Goal: Information Seeking & Learning: Learn about a topic

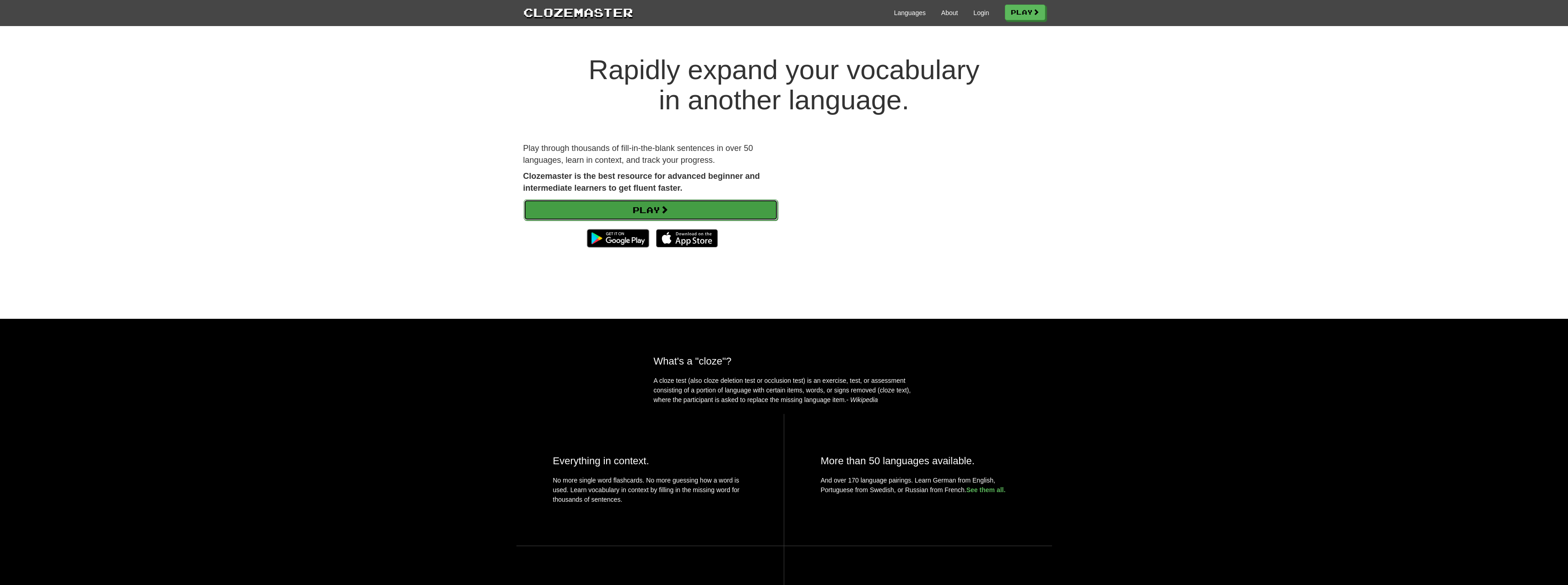
click at [713, 200] on link "Play" at bounding box center [651, 210] width 254 height 21
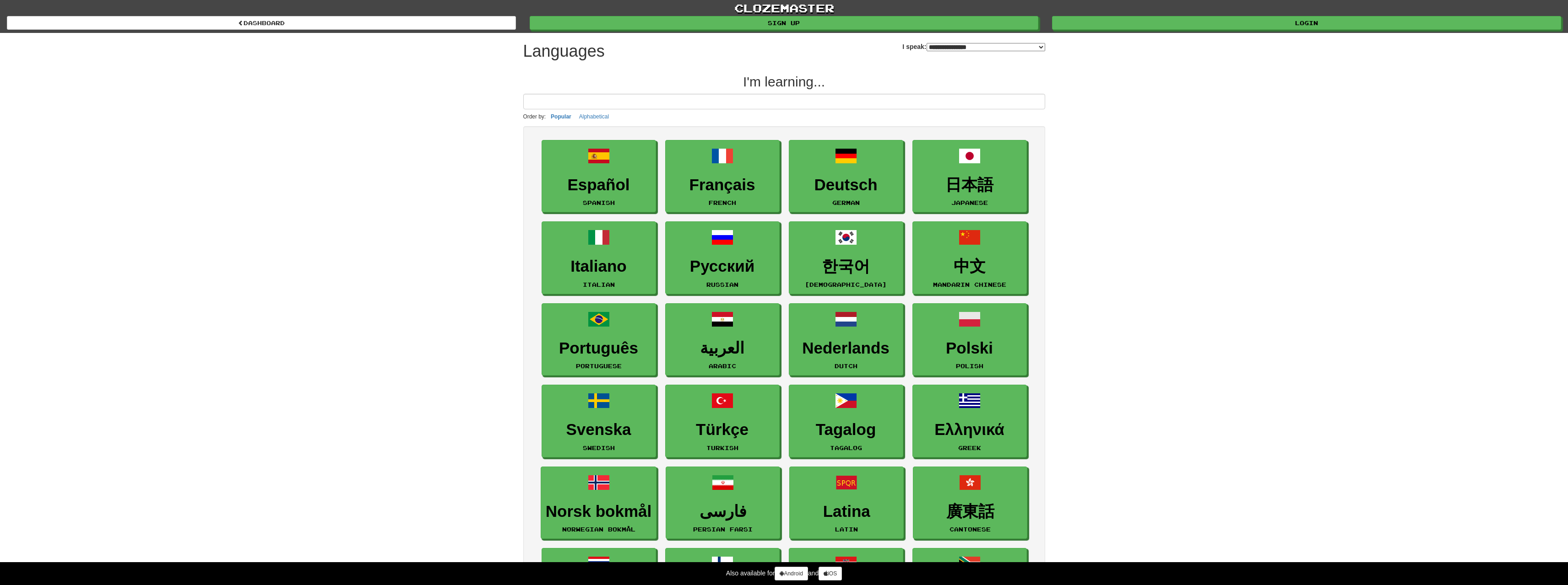
select select "*******"
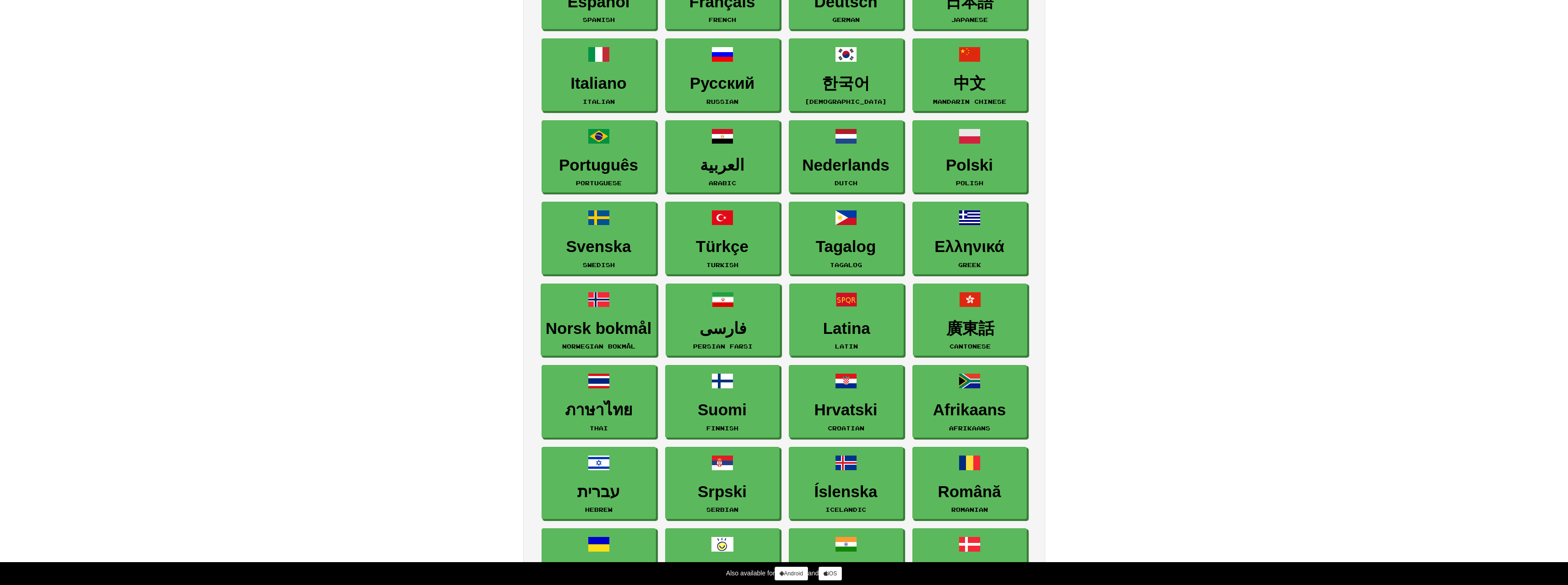
scroll to position [91, 0]
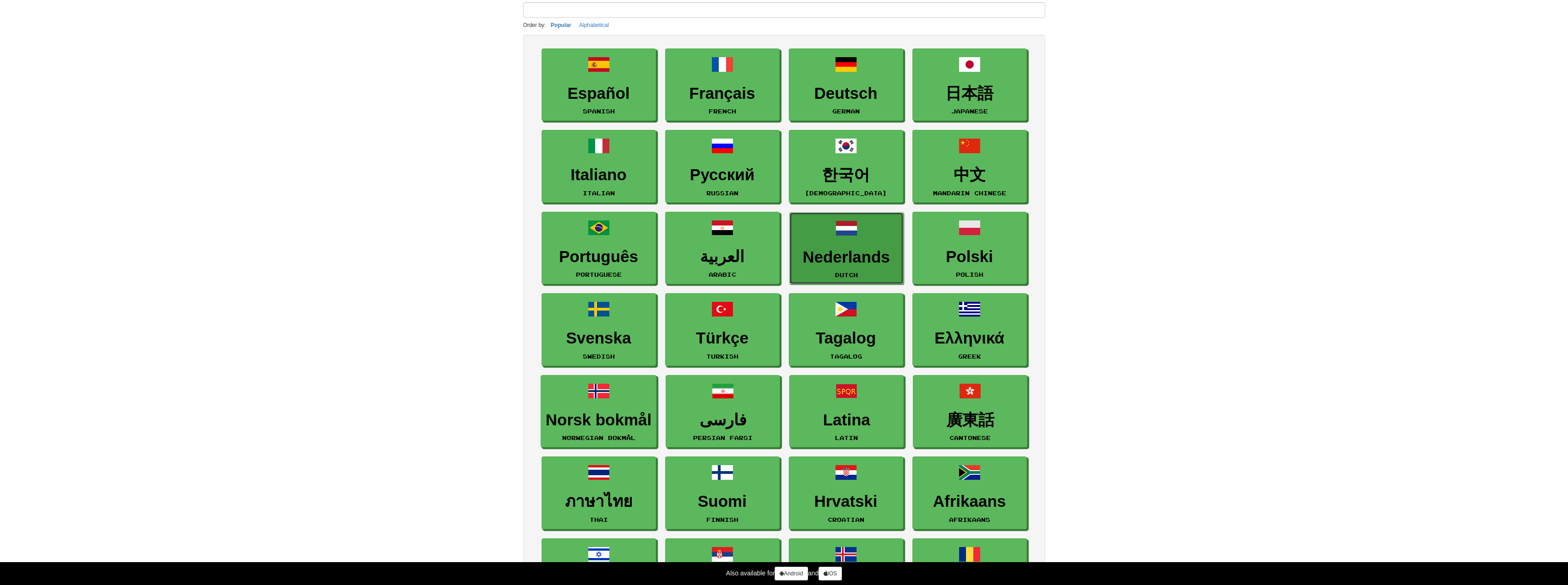
click at [856, 252] on h3 "Nederlands" at bounding box center [846, 258] width 104 height 18
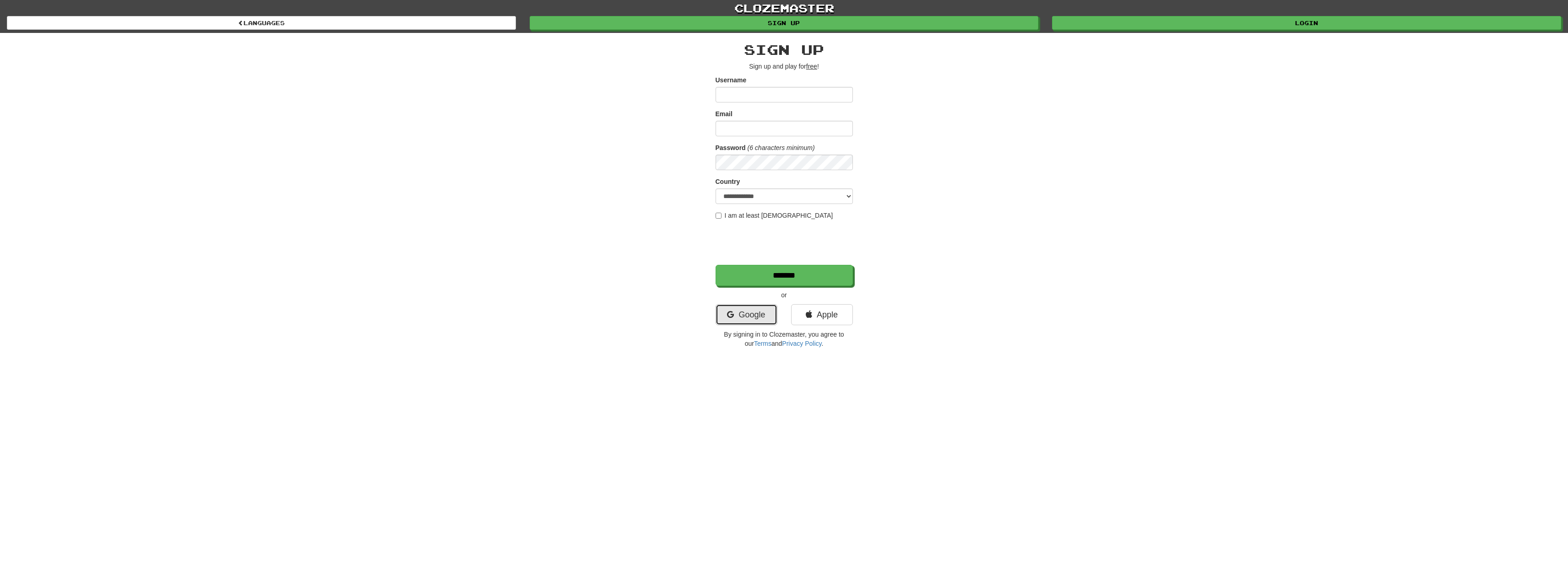
click at [744, 309] on link "Google" at bounding box center [747, 315] width 61 height 21
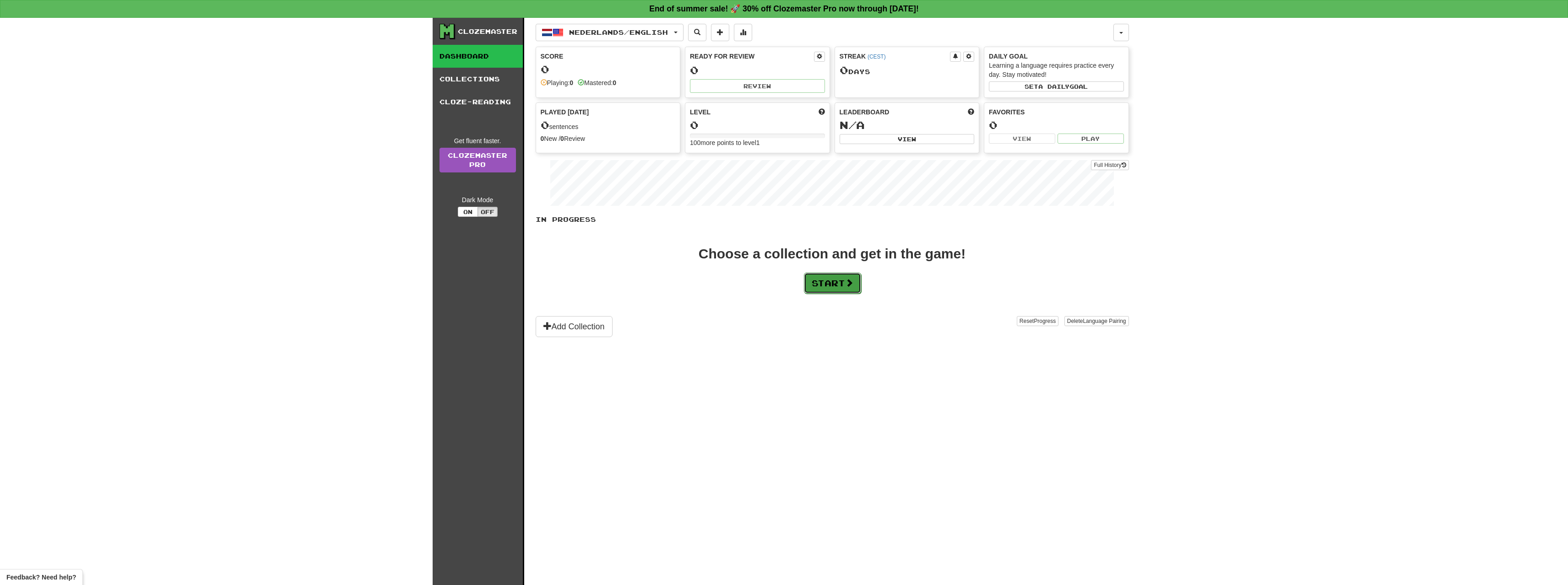
click at [831, 282] on button "Start" at bounding box center [833, 283] width 57 height 21
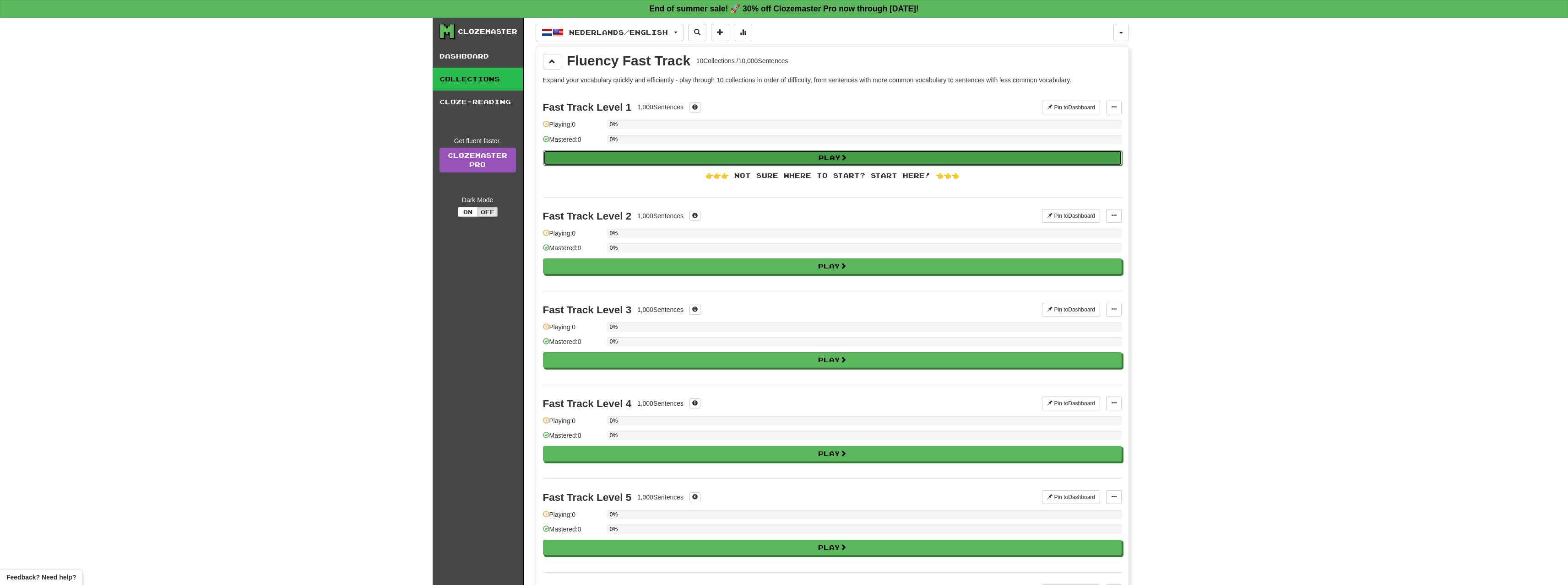
click at [813, 158] on button "Play" at bounding box center [833, 157] width 579 height 16
select select "**"
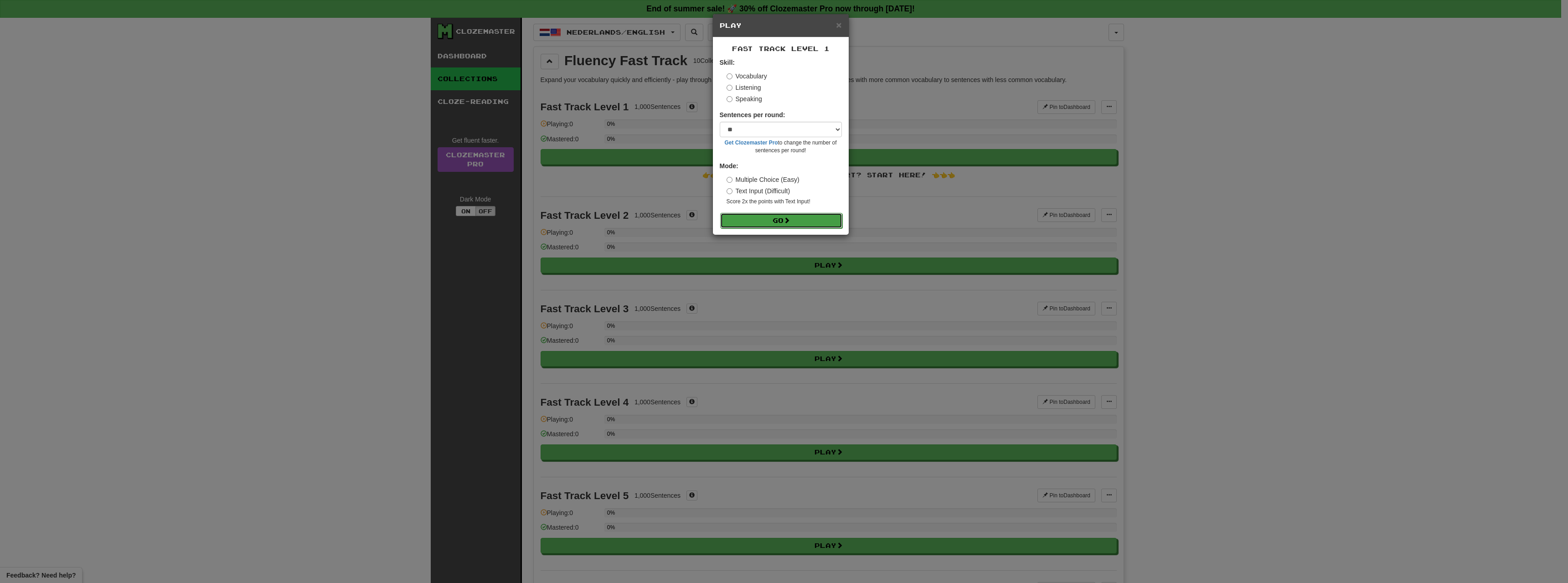
click at [780, 217] on button "Go" at bounding box center [781, 220] width 122 height 16
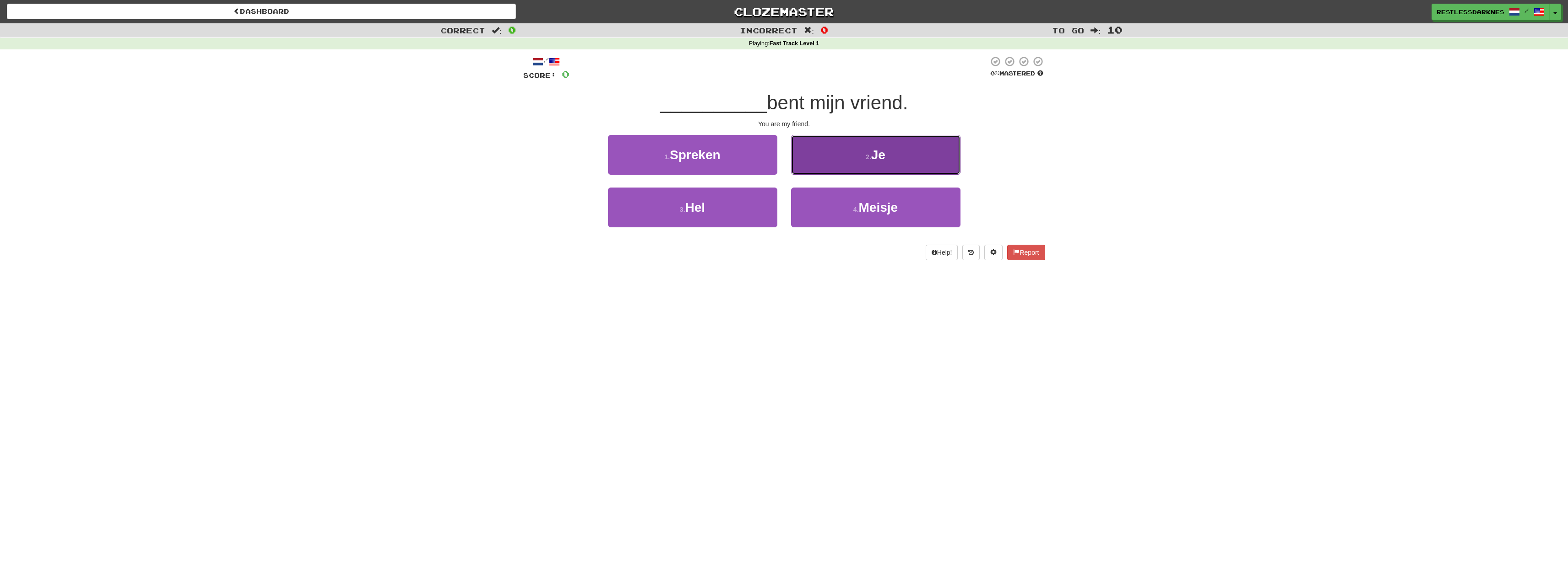
click at [890, 159] on button "2 . Je" at bounding box center [876, 154] width 169 height 40
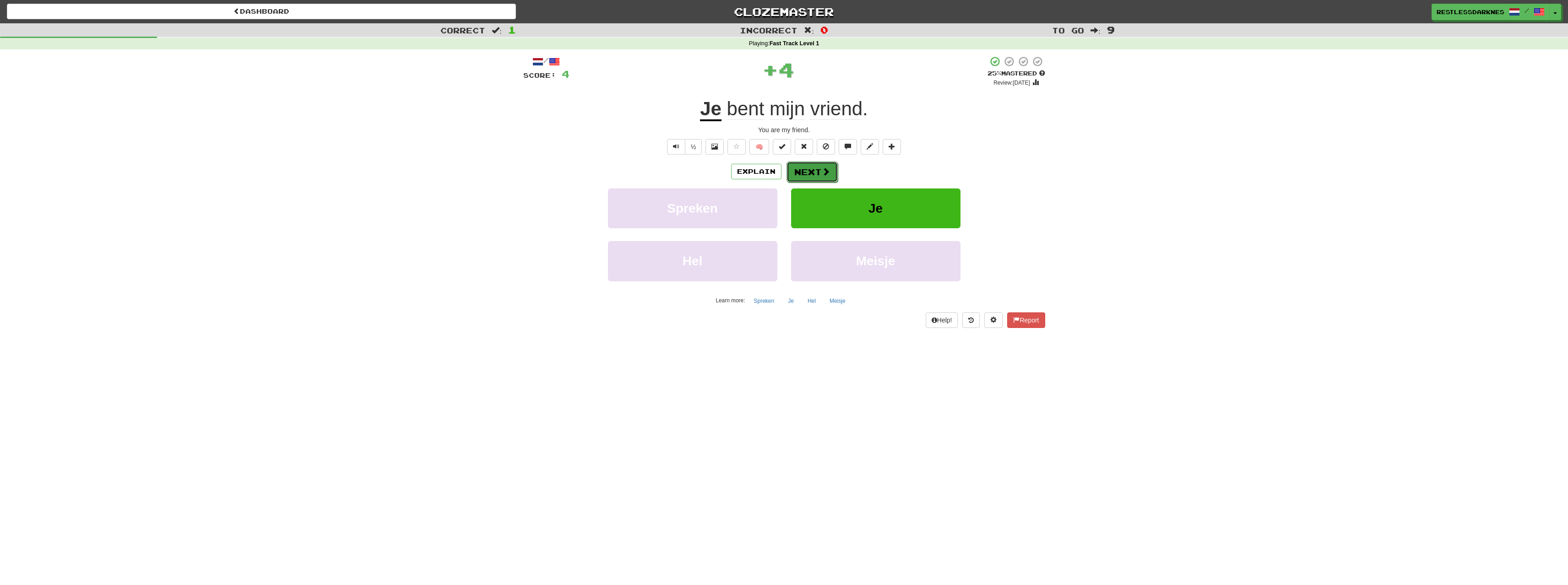
click at [814, 170] on button "Next" at bounding box center [812, 172] width 51 height 21
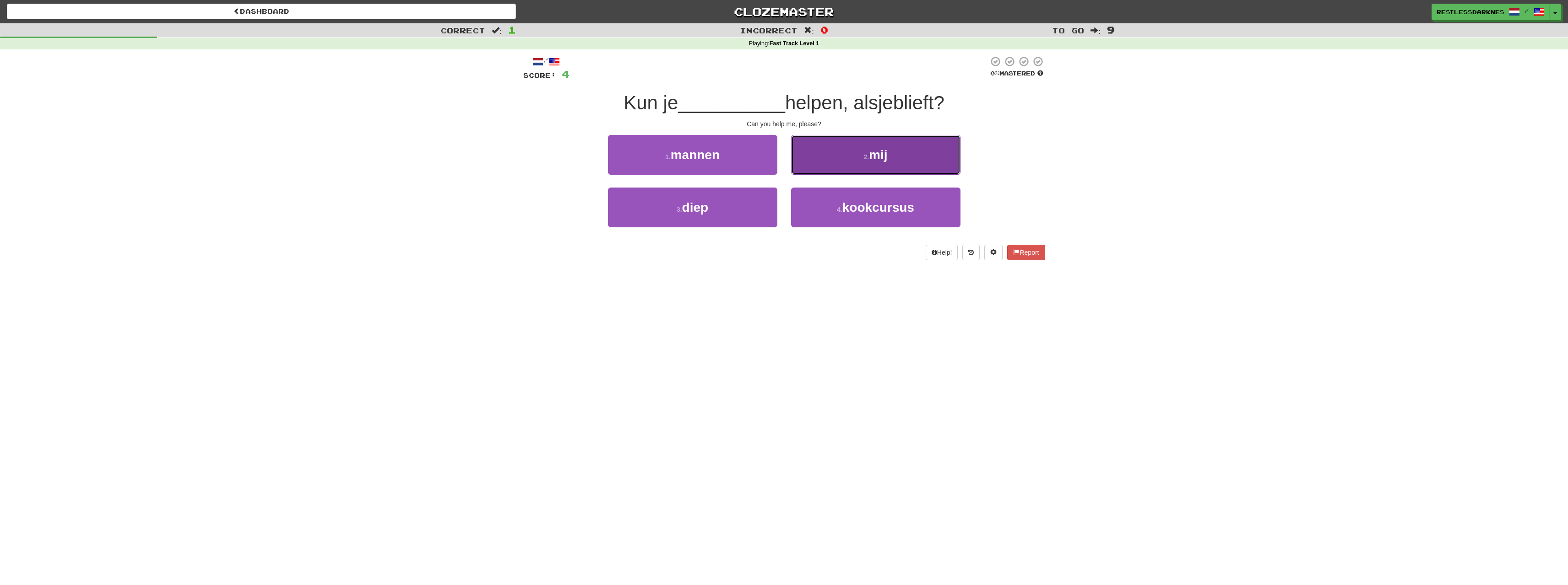
click at [910, 163] on button "2 . mij" at bounding box center [876, 154] width 169 height 40
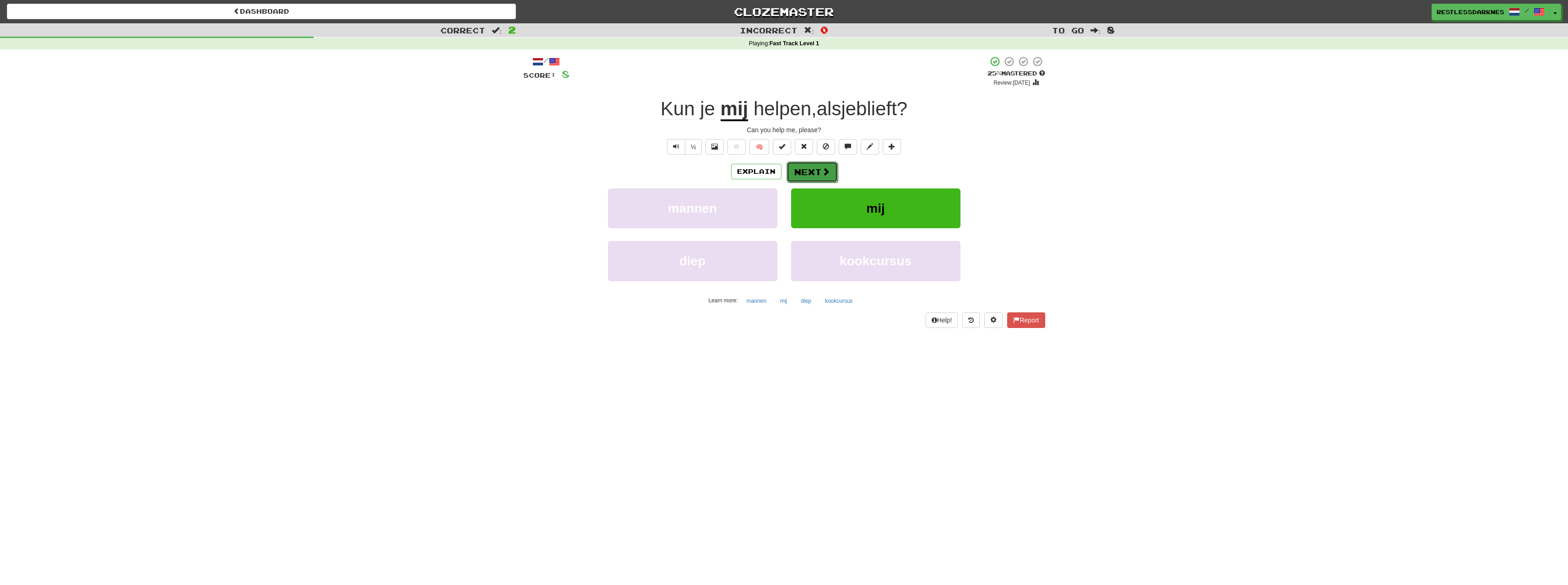
click at [796, 167] on button "Next" at bounding box center [812, 172] width 51 height 21
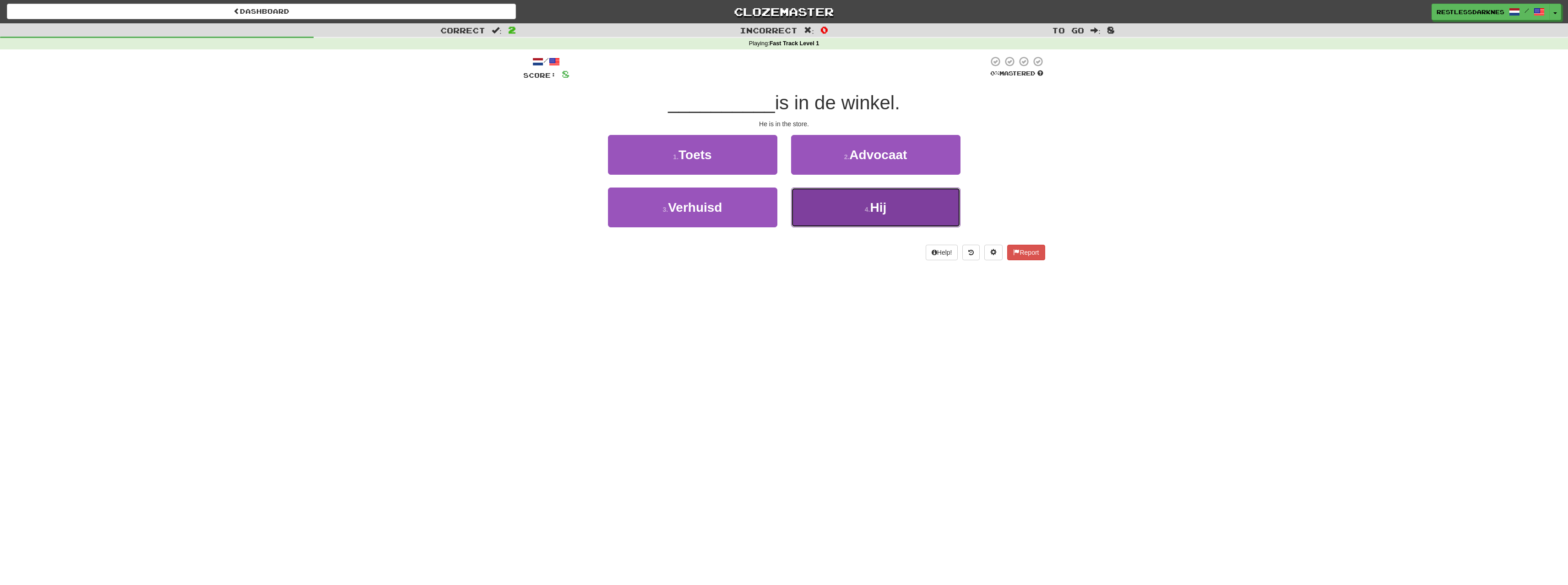
click at [890, 211] on button "4 . Hij" at bounding box center [876, 207] width 169 height 40
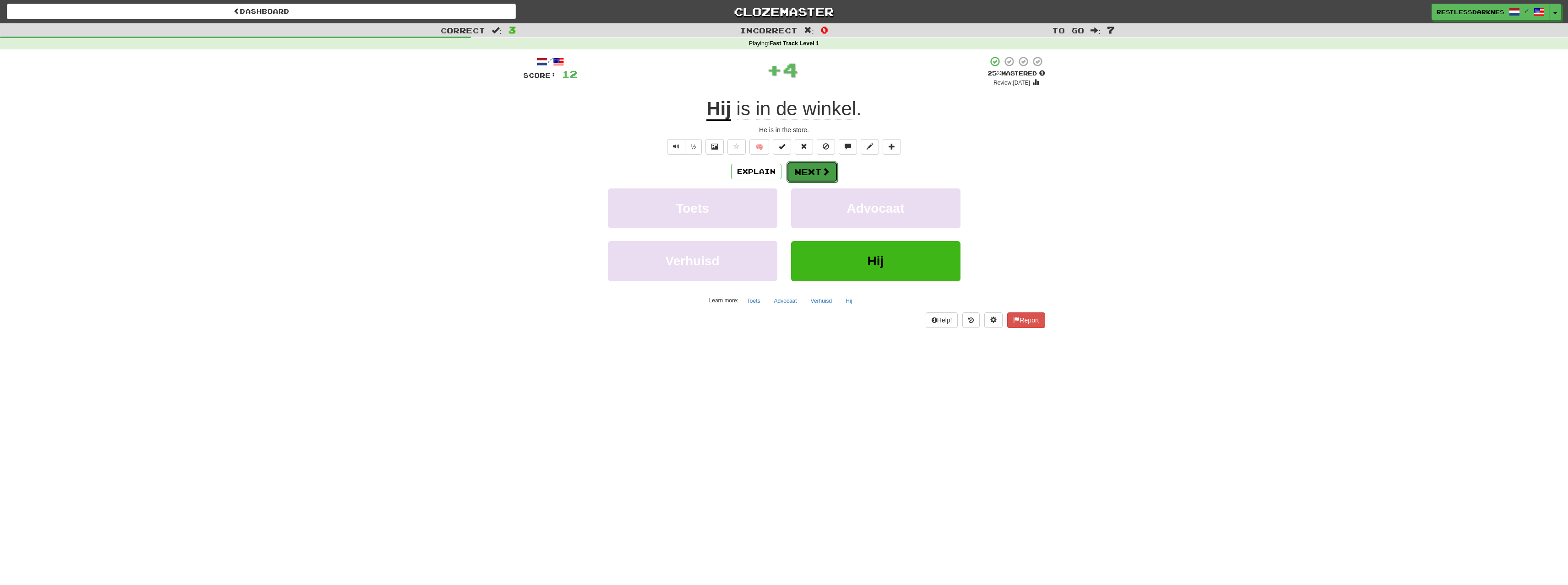
click at [815, 167] on button "Next" at bounding box center [812, 172] width 51 height 21
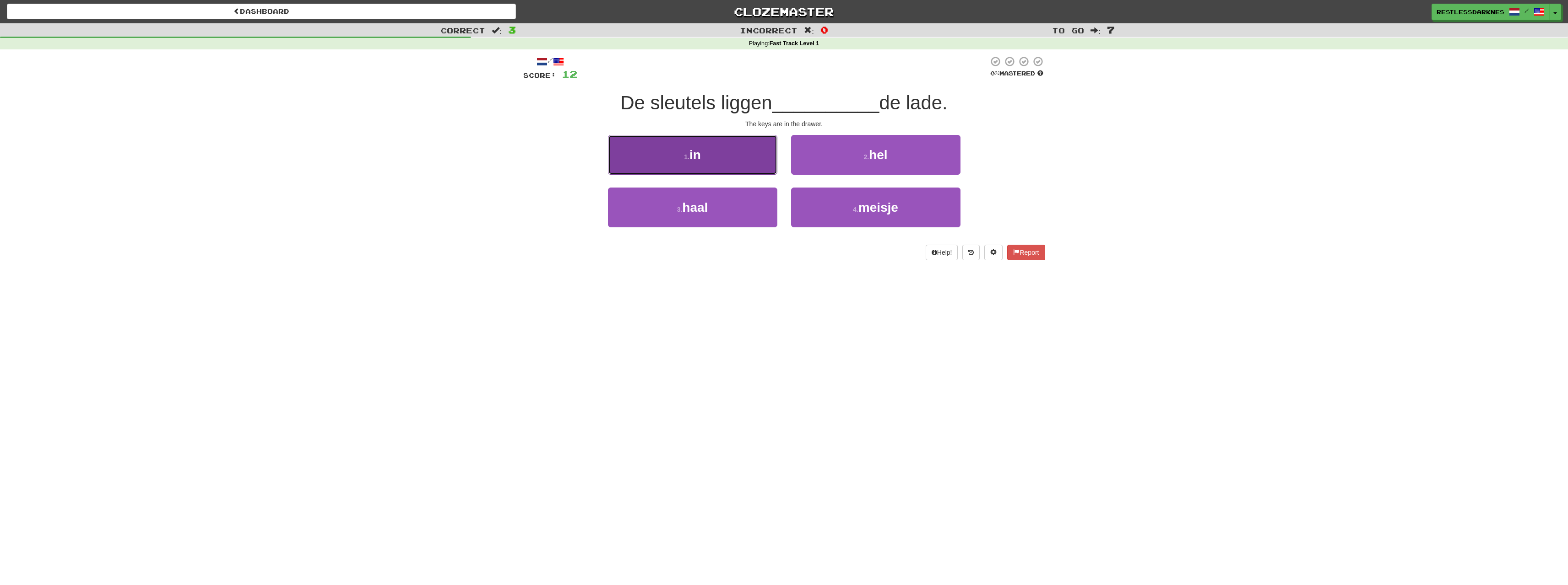
click at [724, 154] on button "1 . in" at bounding box center [693, 154] width 169 height 40
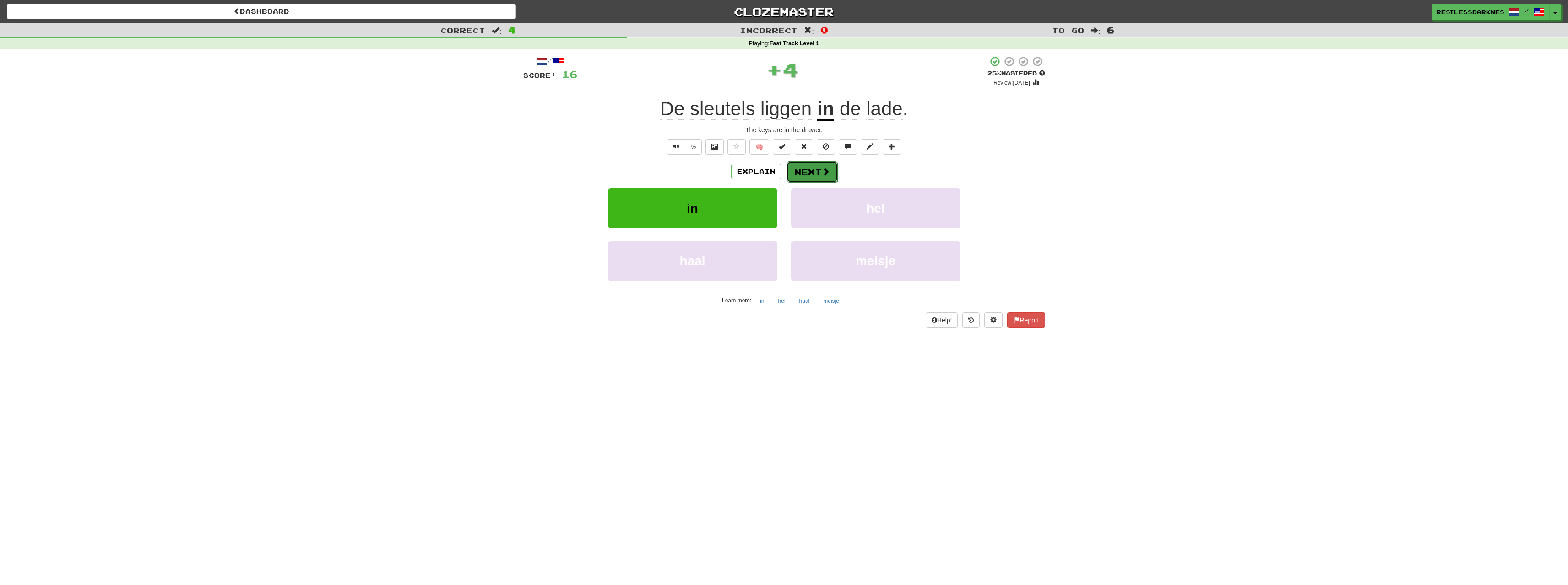
click at [810, 171] on button "Next" at bounding box center [812, 172] width 51 height 21
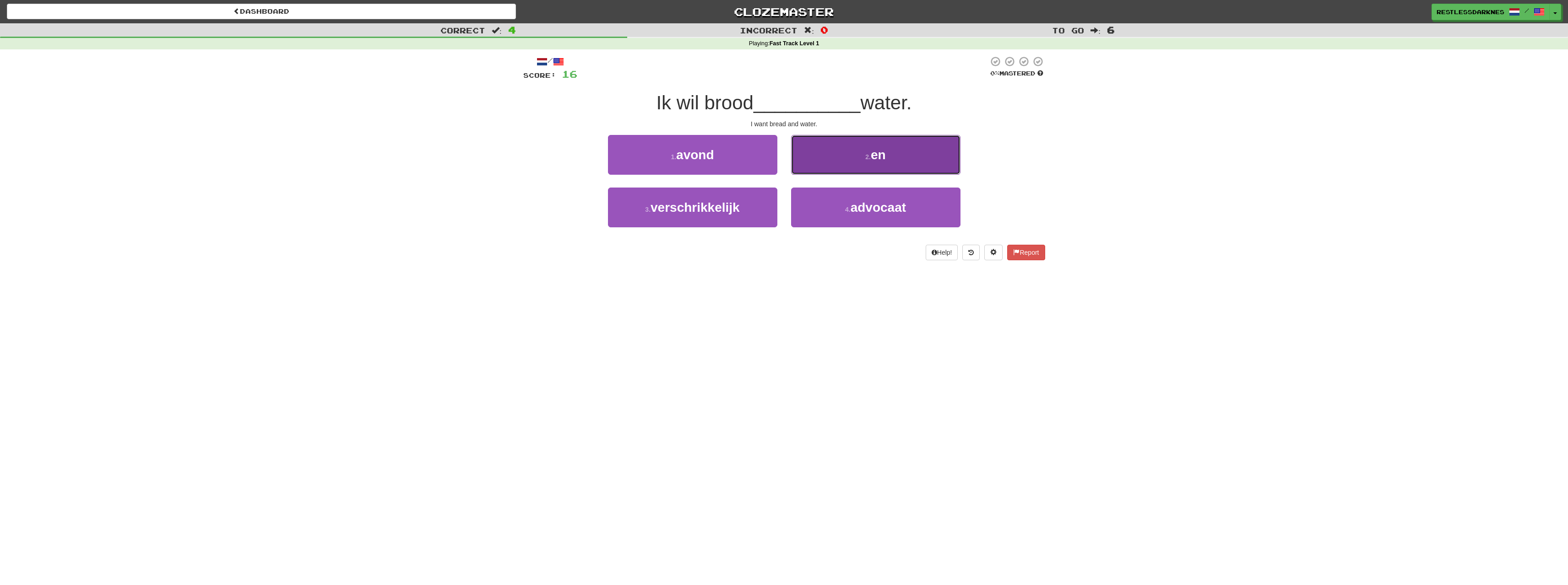
click at [875, 151] on span "en" at bounding box center [878, 154] width 15 height 14
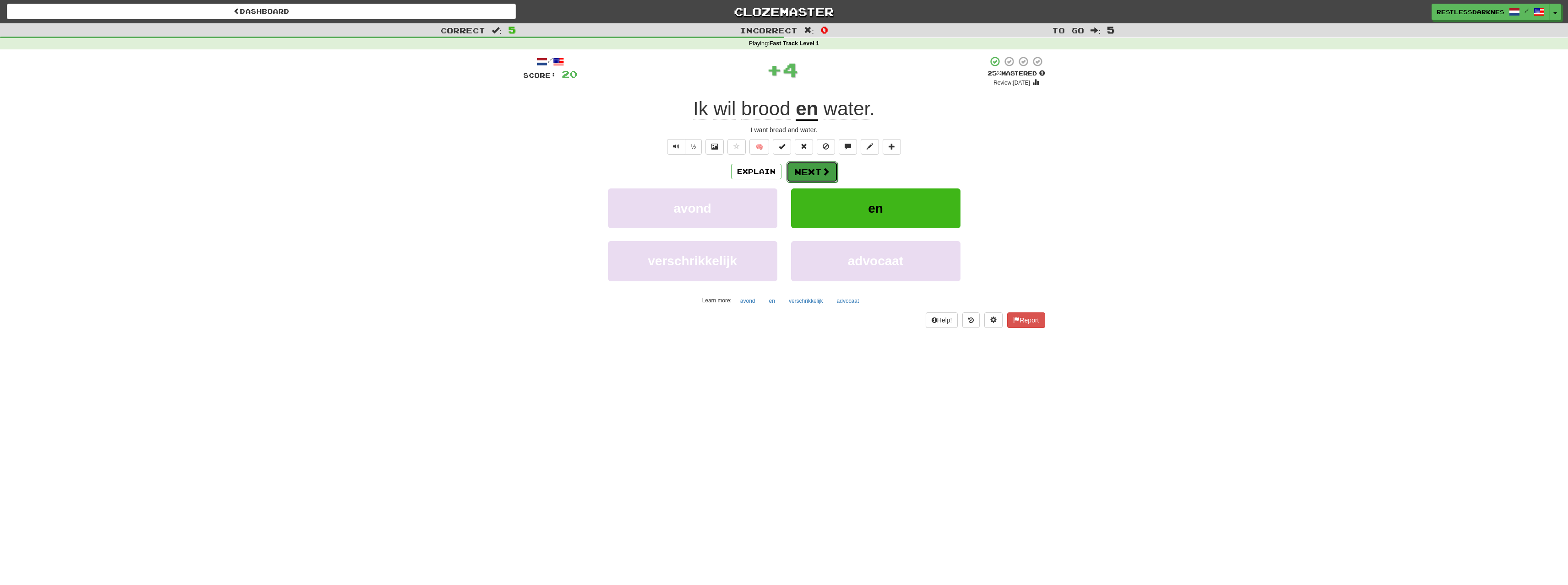
click at [821, 169] on button "Next" at bounding box center [812, 172] width 51 height 21
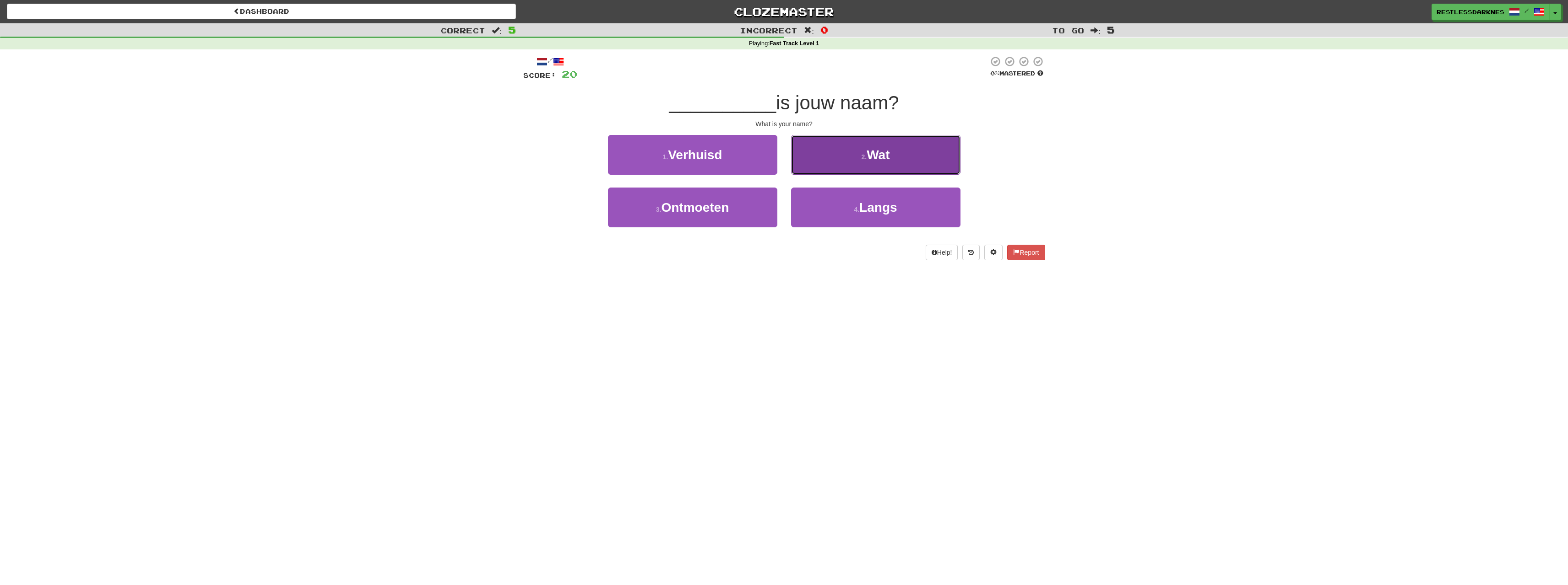
click at [892, 160] on button "2 . Wat" at bounding box center [876, 154] width 169 height 40
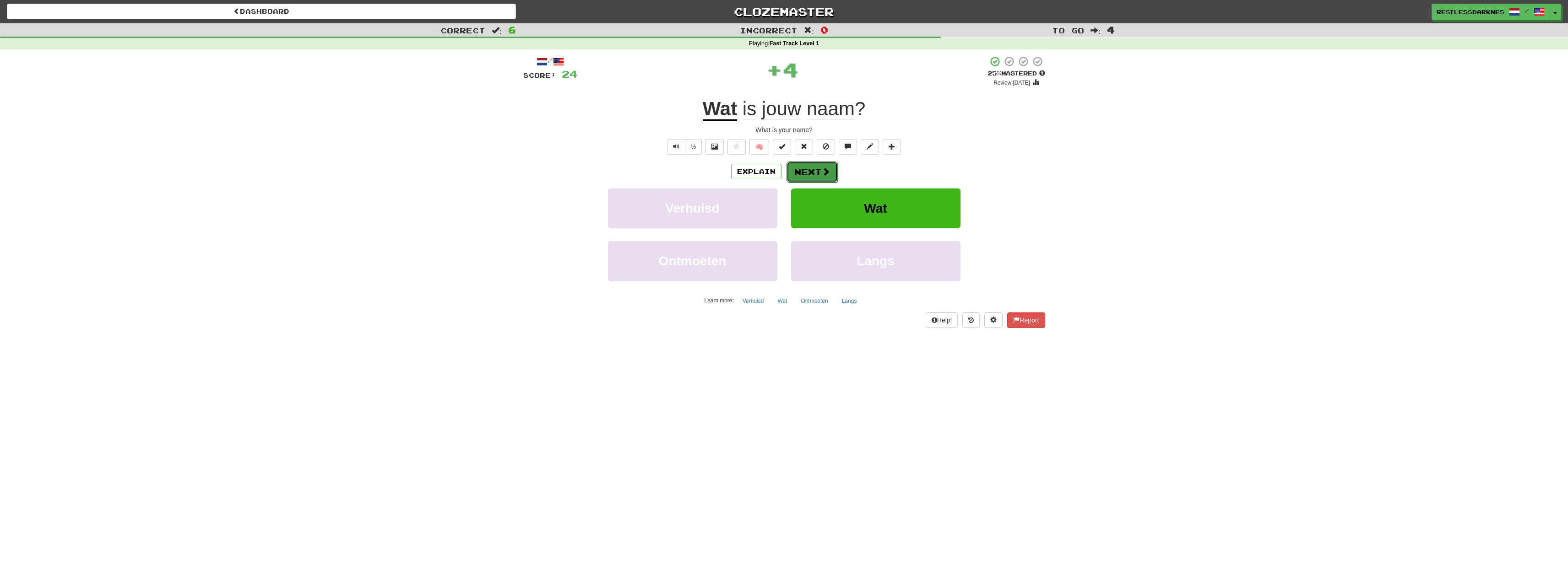
click at [814, 170] on button "Next" at bounding box center [812, 172] width 51 height 21
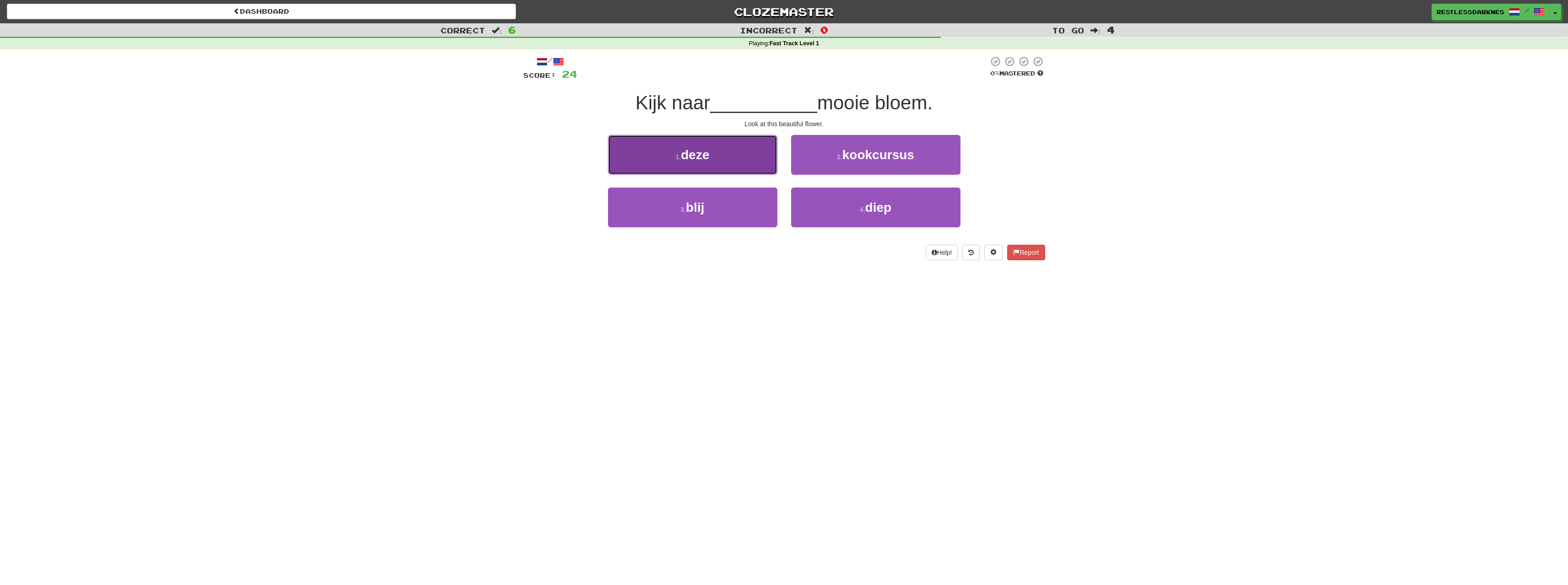
click at [738, 167] on button "1 . deze" at bounding box center [693, 154] width 169 height 40
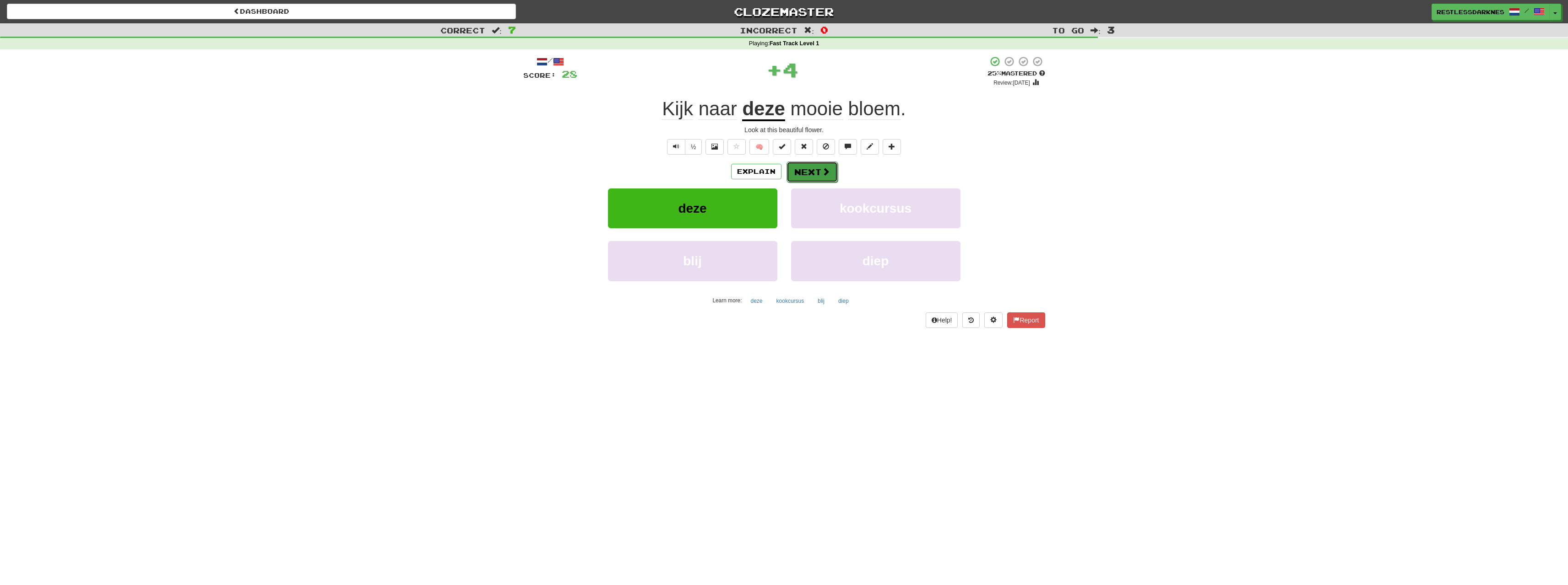
click at [824, 168] on span at bounding box center [826, 172] width 8 height 8
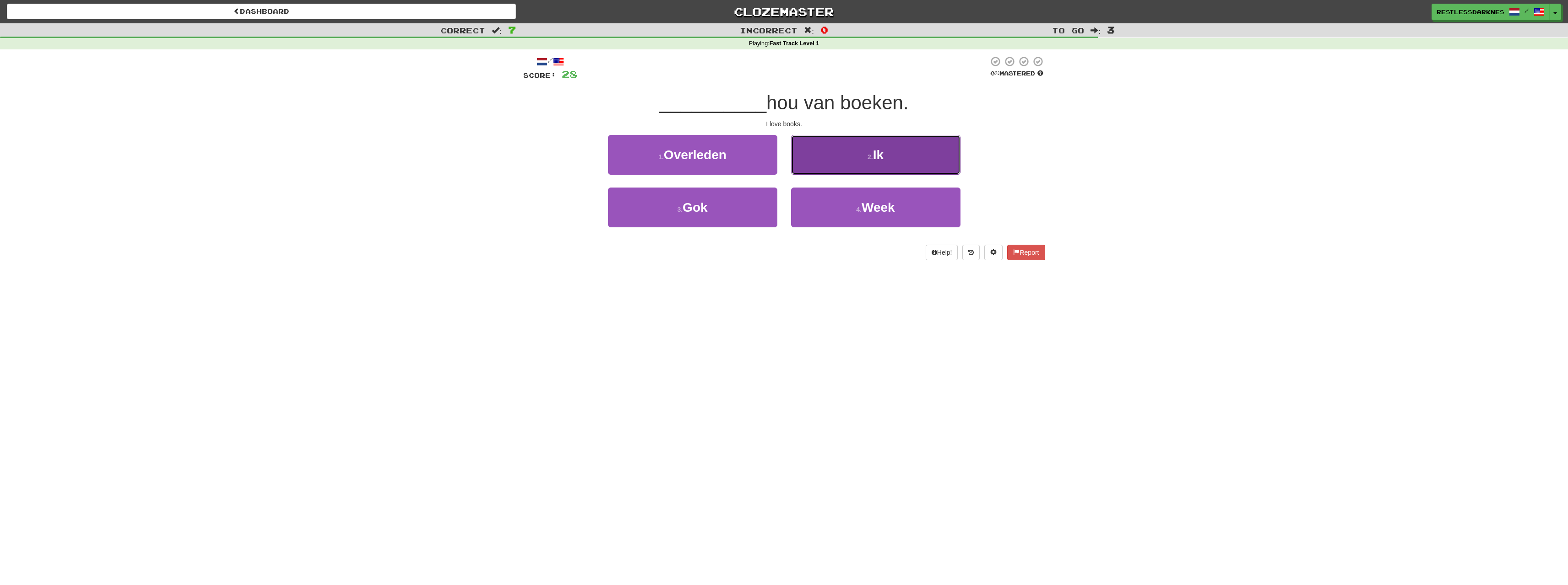
click at [881, 160] on span "Ik" at bounding box center [878, 154] width 10 height 14
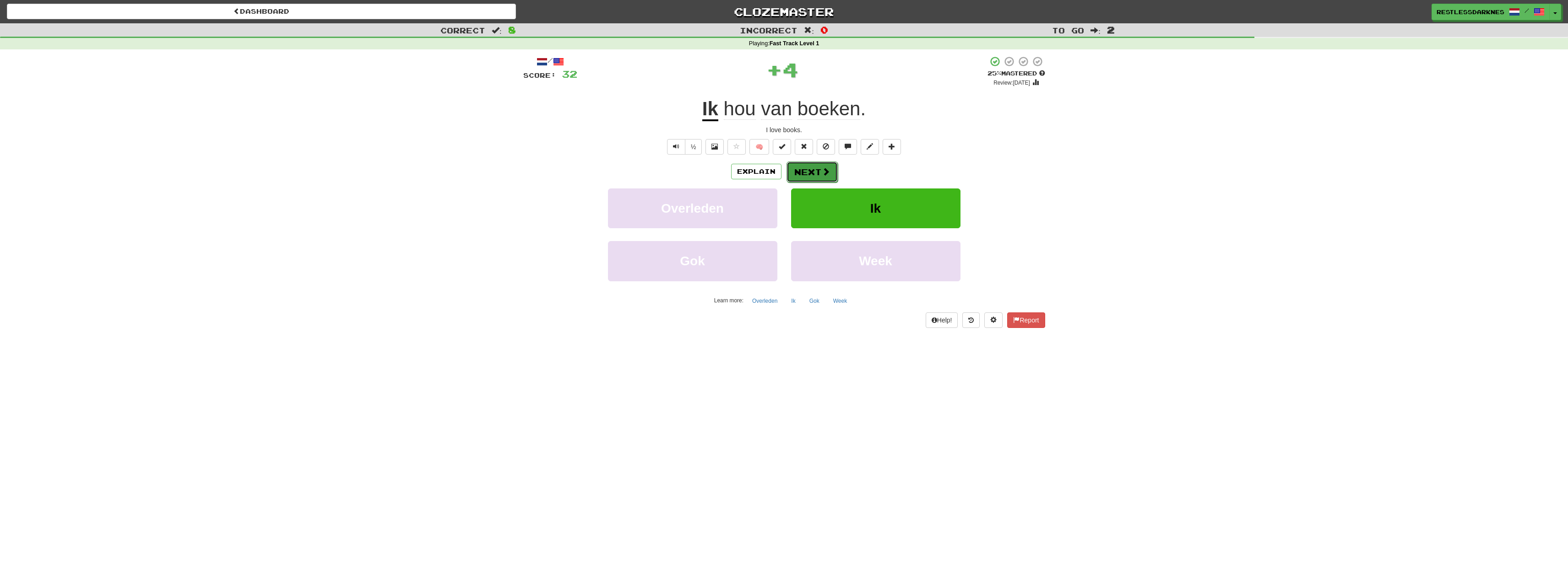
click at [818, 174] on button "Next" at bounding box center [812, 172] width 51 height 21
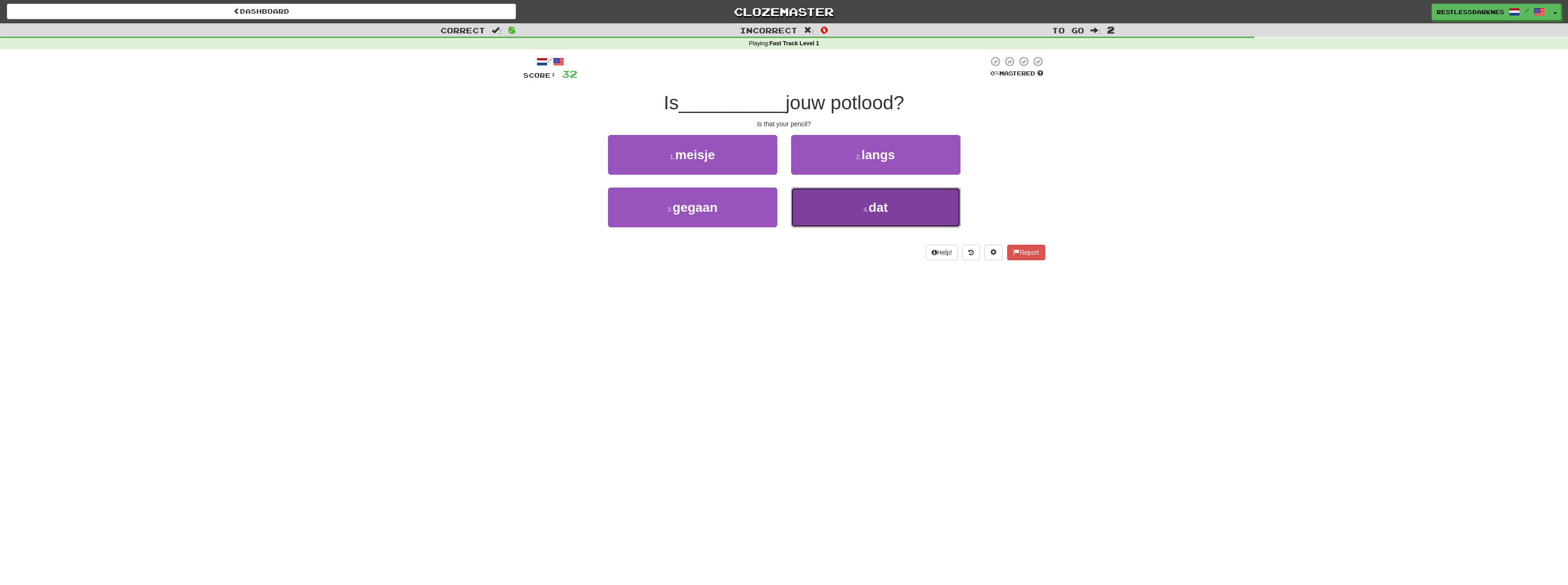
click at [898, 201] on button "4 . dat" at bounding box center [876, 207] width 169 height 40
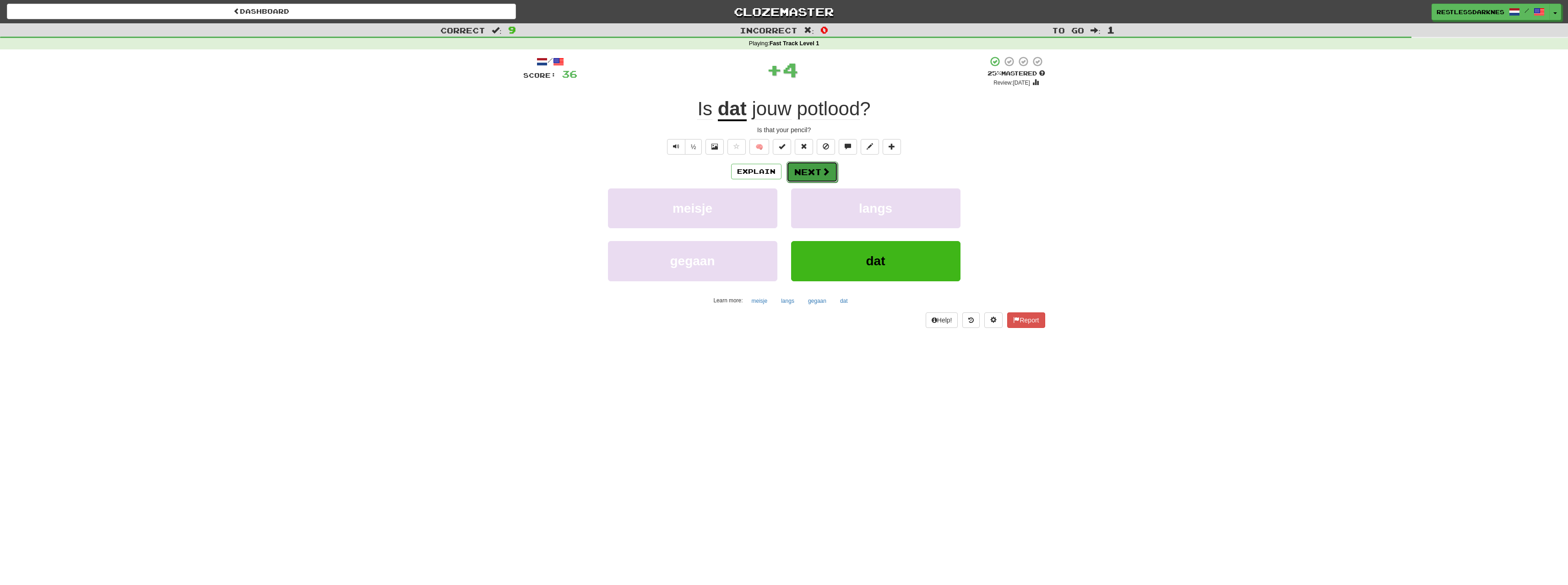
click at [817, 172] on button "Next" at bounding box center [812, 172] width 51 height 21
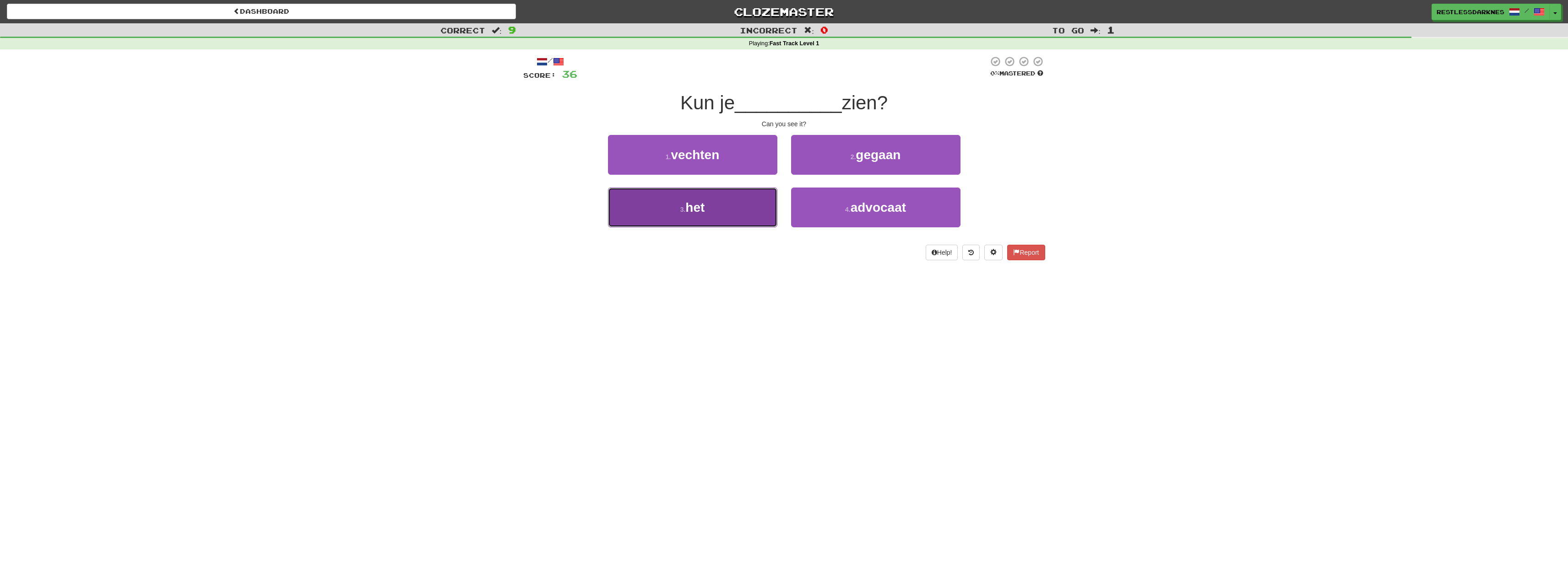
click at [713, 211] on button "3 . het" at bounding box center [693, 207] width 169 height 40
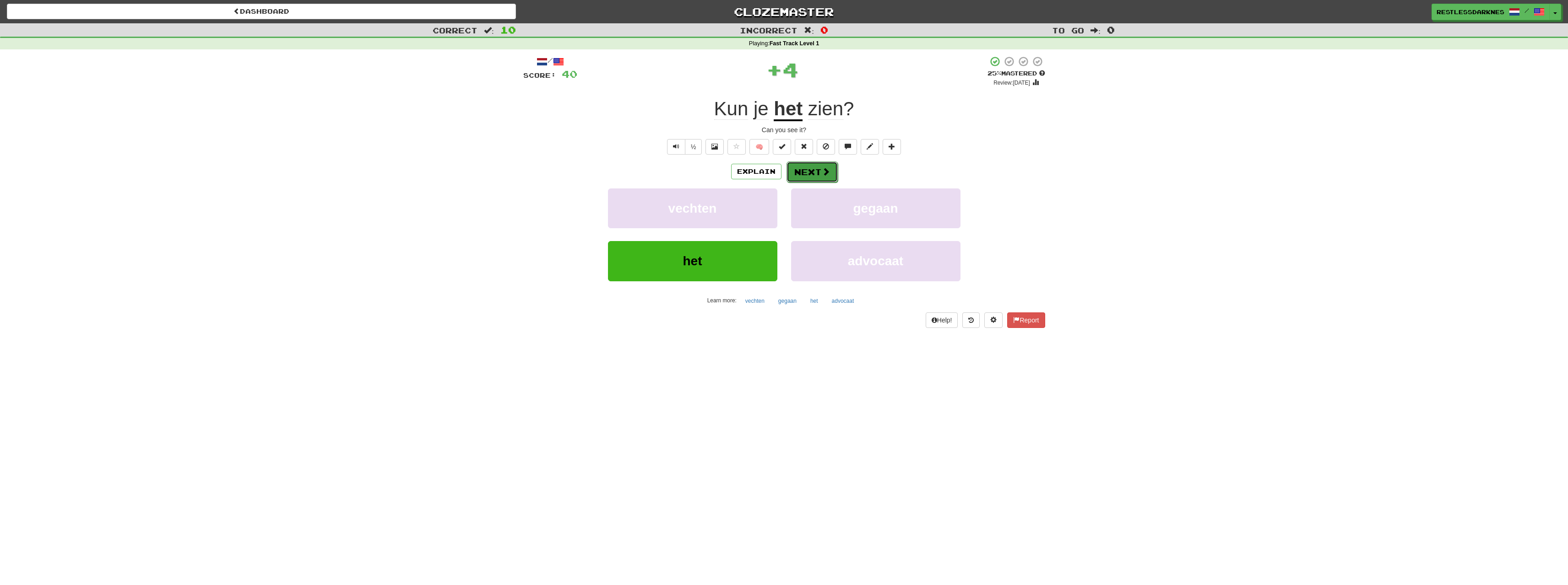
click at [818, 169] on button "Next" at bounding box center [812, 172] width 51 height 21
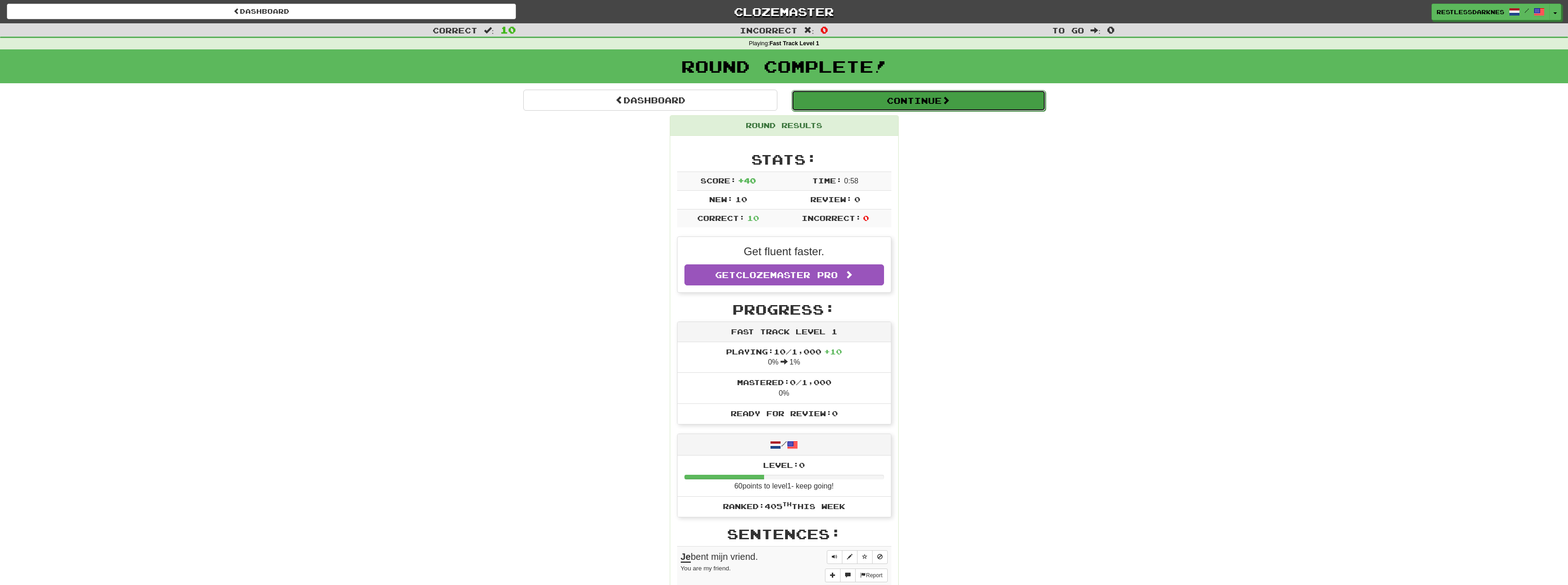
click at [890, 93] on button "Continue" at bounding box center [918, 100] width 254 height 21
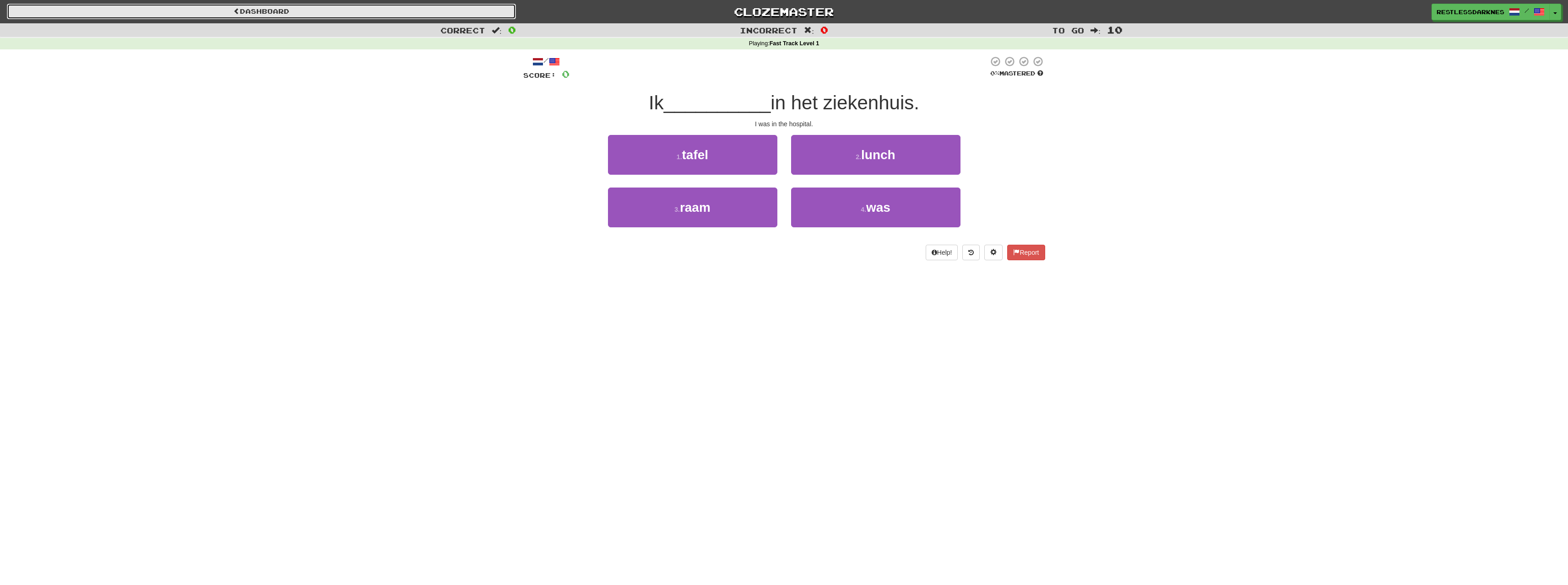
click at [344, 16] on link "Dashboard" at bounding box center [261, 11] width 509 height 16
